Goal: Navigation & Orientation: Find specific page/section

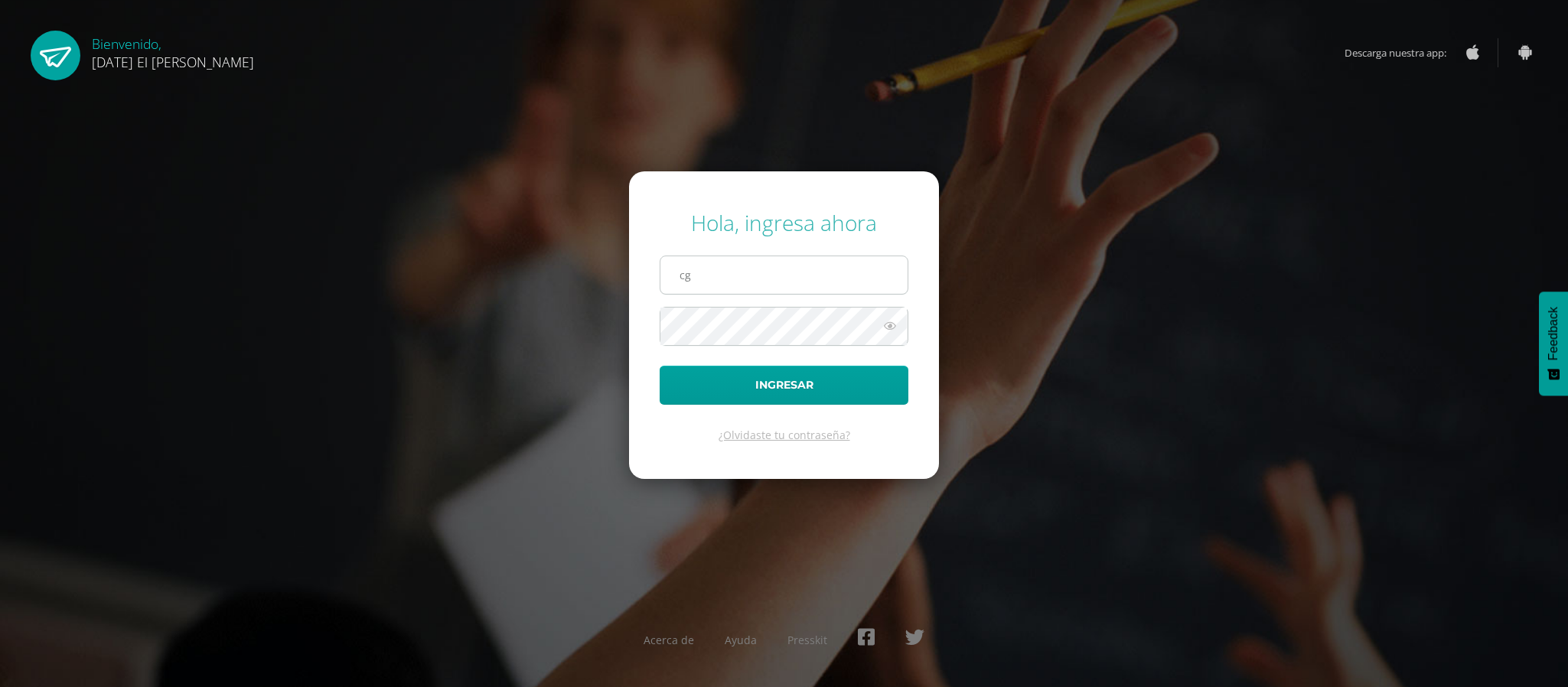
type input "cgcotiadm@sagradocorazon.edu.gt"
click at [659, 365] on button "Ingresar" at bounding box center [783, 385] width 248 height 39
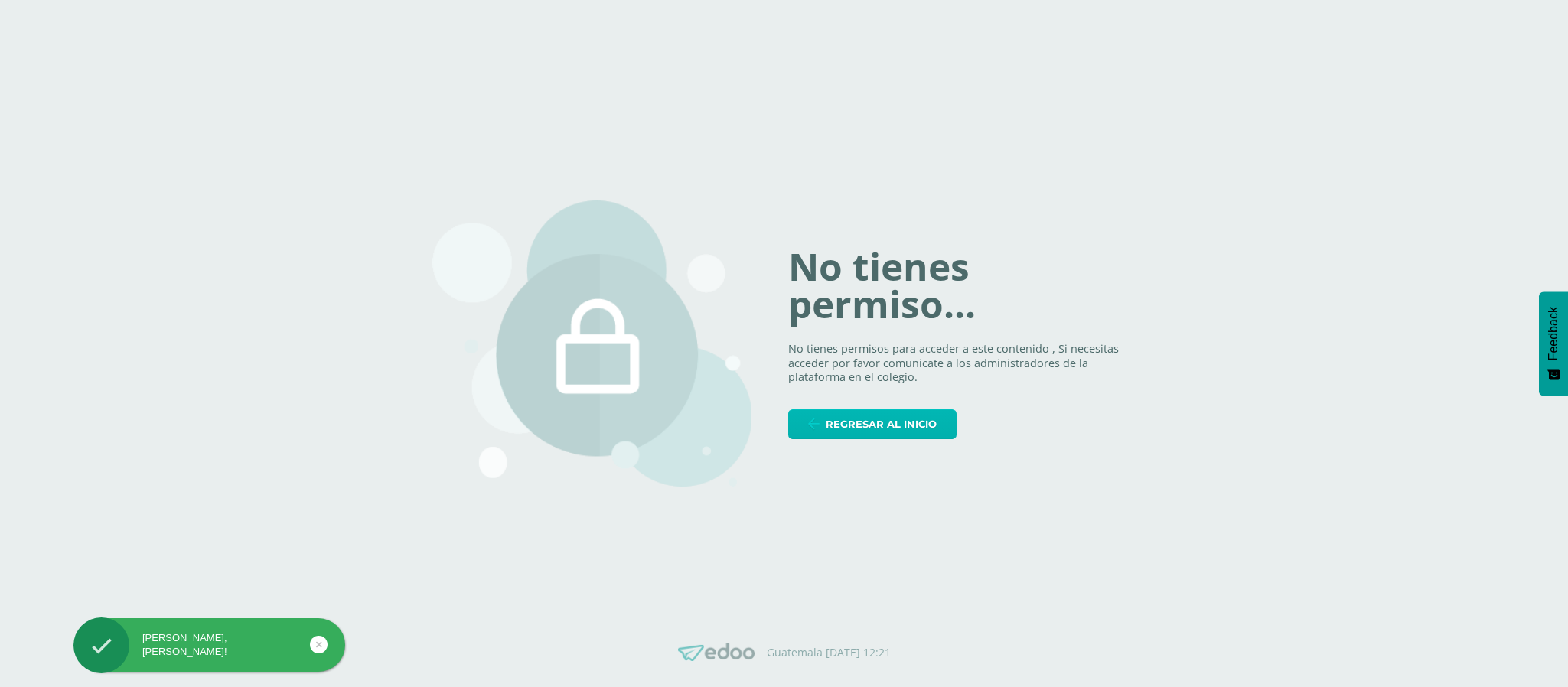
click at [890, 427] on span "Regresar al inicio" at bounding box center [881, 423] width 111 height 28
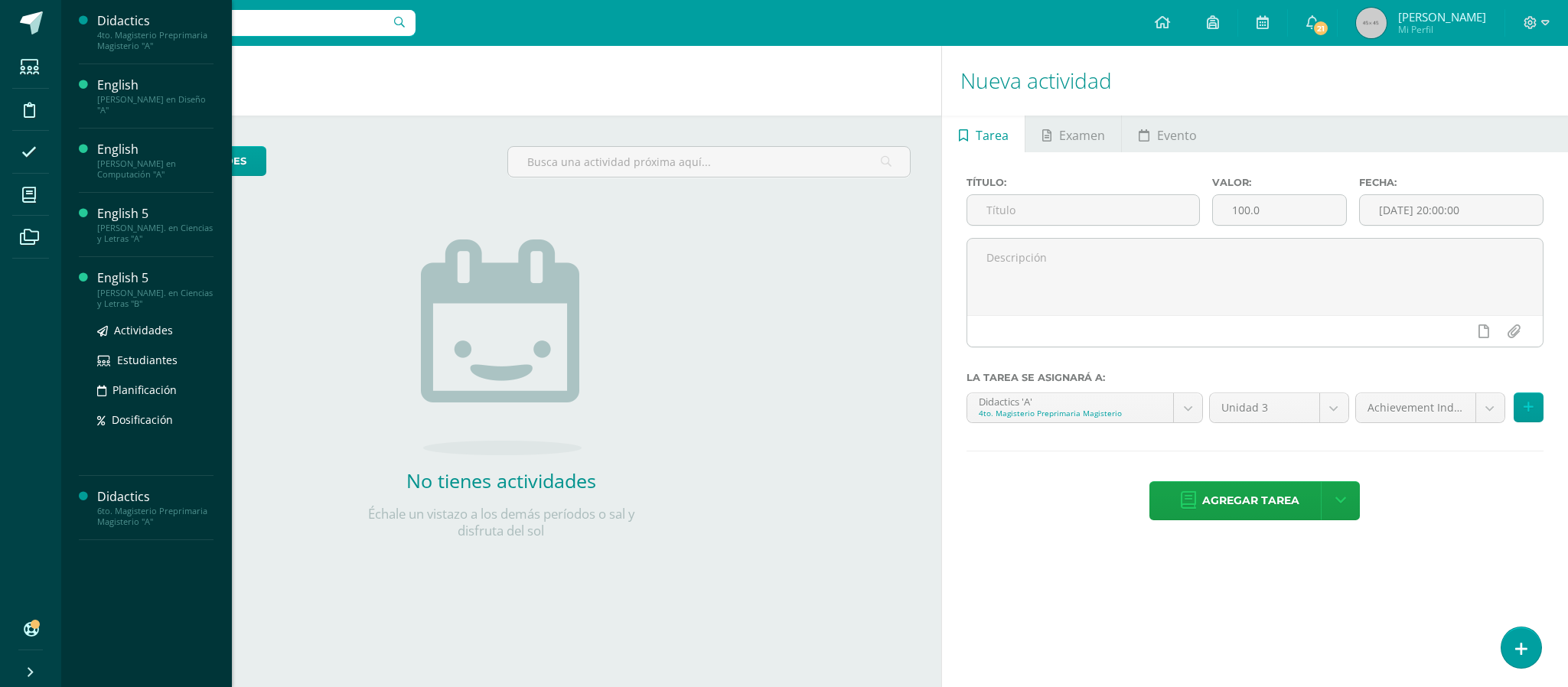
click at [159, 288] on div "Quinto Bach. en Ciencias y Letras "B"" at bounding box center [156, 299] width 116 height 21
